Goal: Check status: Check status

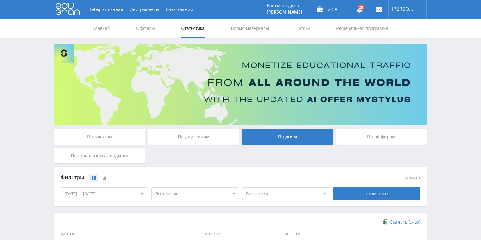
scroll to position [50, 0]
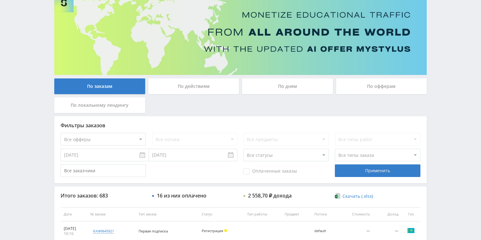
click at [194, 90] on div "По действиям" at bounding box center [193, 87] width 91 height 16
click at [0, 0] on input "По действиям" at bounding box center [0, 0] width 0 height 0
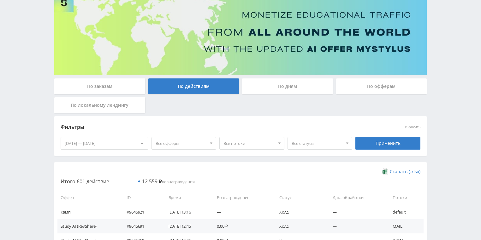
click at [280, 90] on div "По дням" at bounding box center [287, 87] width 91 height 16
click at [0, 0] on input "По дням" at bounding box center [0, 0] width 0 height 0
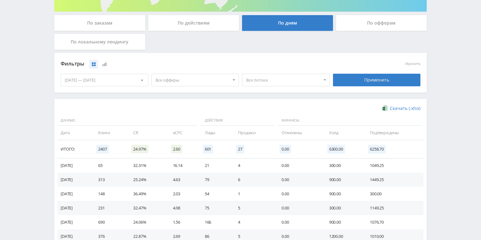
scroll to position [76, 0]
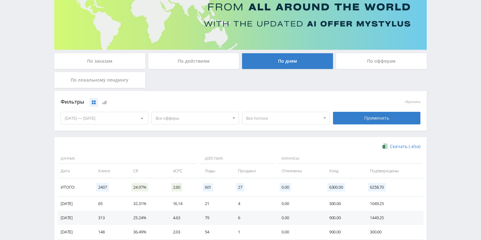
click at [265, 118] on span "Все потоки" at bounding box center [283, 118] width 74 height 12
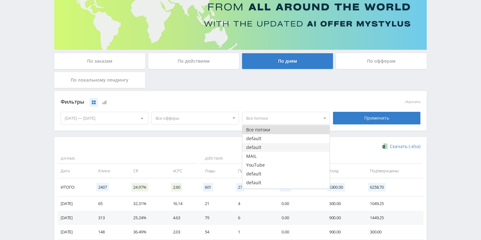
scroll to position [25, 0]
click at [200, 63] on div "По действиям" at bounding box center [193, 61] width 91 height 16
click at [0, 0] on input "По действиям" at bounding box center [0, 0] width 0 height 0
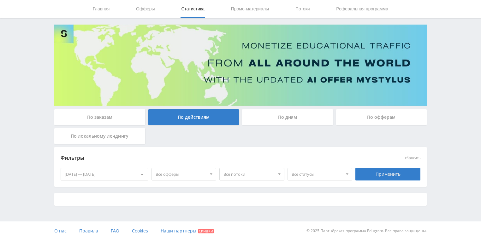
scroll to position [76, 0]
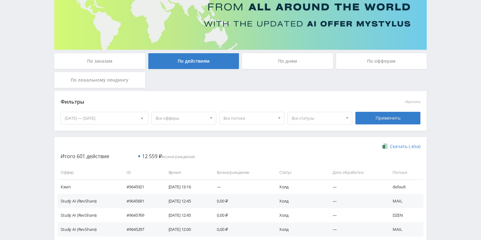
click at [312, 115] on span "Все статусы" at bounding box center [316, 118] width 51 height 12
click at [254, 102] on div "Фильтры" at bounding box center [195, 101] width 269 height 9
click at [208, 120] on div at bounding box center [210, 118] width 9 height 12
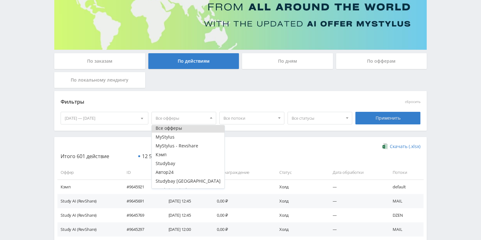
scroll to position [0, 0]
click at [252, 104] on div "Фильтры" at bounding box center [195, 101] width 269 height 9
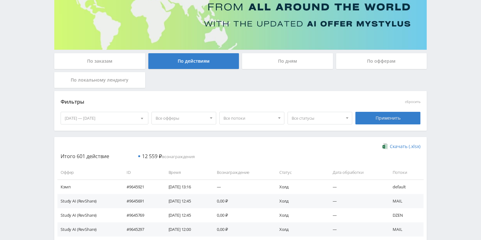
click at [271, 119] on span "Все потоки" at bounding box center [248, 118] width 51 height 12
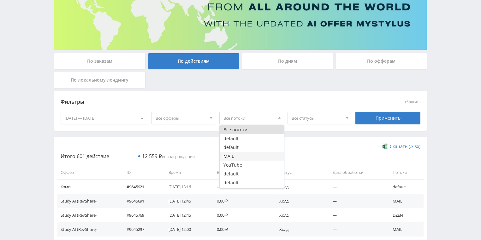
click at [240, 159] on button "MAIL" at bounding box center [251, 156] width 64 height 9
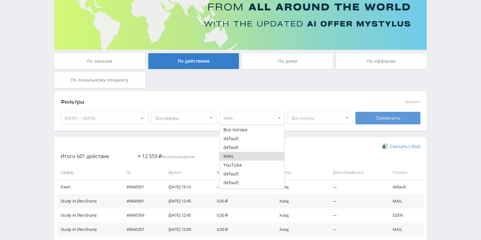
click at [394, 121] on div "Применить" at bounding box center [387, 118] width 65 height 13
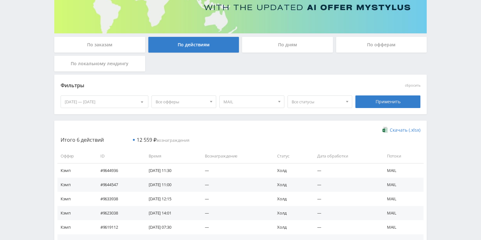
scroll to position [91, 0]
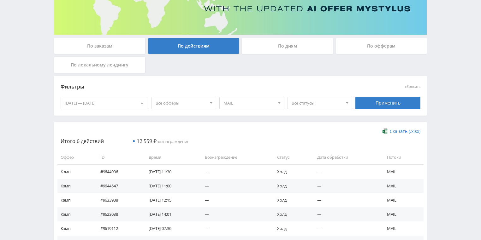
click at [259, 105] on span "MAIL" at bounding box center [248, 103] width 51 height 12
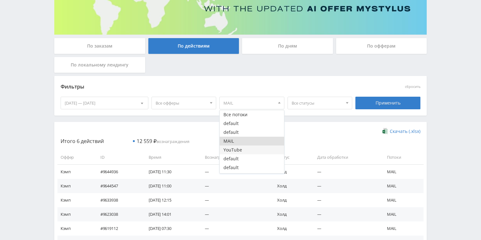
click at [241, 151] on button "YouTube" at bounding box center [251, 150] width 64 height 9
drag, startPoint x: 385, startPoint y: 106, endPoint x: 381, endPoint y: 105, distance: 4.1
click at [385, 105] on div "Применить" at bounding box center [387, 103] width 65 height 13
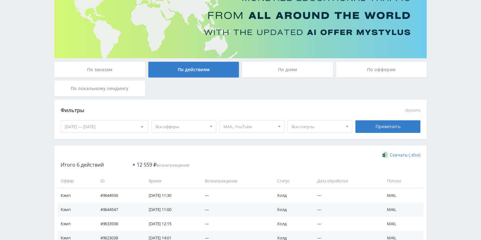
scroll to position [66, 0]
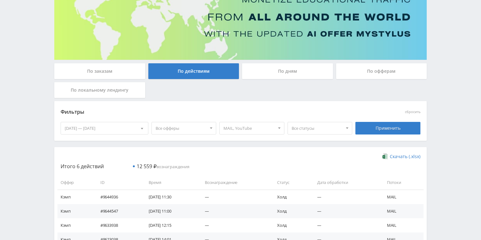
click at [271, 127] on span "MAIL, YouTube" at bounding box center [248, 128] width 51 height 12
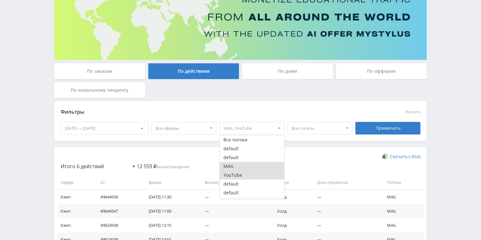
click at [242, 168] on button "MAIL" at bounding box center [251, 166] width 64 height 9
click at [247, 176] on button "YouTube" at bounding box center [251, 175] width 64 height 9
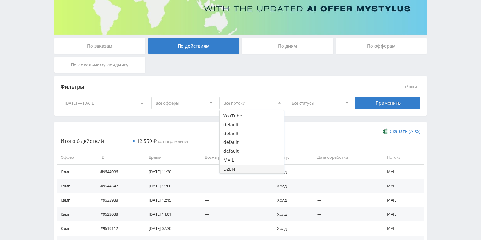
click at [239, 169] on button "DZEN" at bounding box center [251, 169] width 64 height 9
click at [378, 102] on div "Применить" at bounding box center [387, 103] width 65 height 13
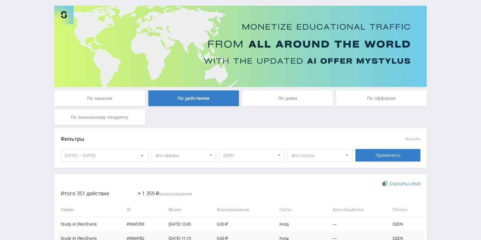
scroll to position [32, 0]
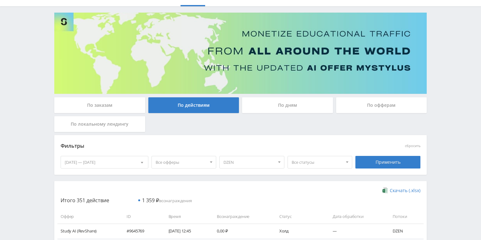
click at [253, 165] on span "DZEN" at bounding box center [248, 162] width 51 height 12
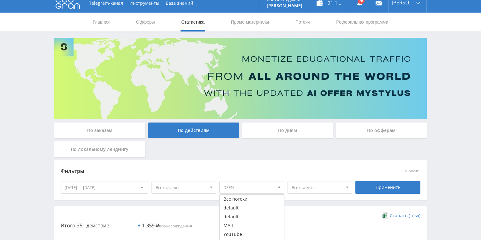
scroll to position [6, 0]
click at [247, 201] on button "Все потоки" at bounding box center [251, 199] width 64 height 9
click at [371, 193] on div "Применить" at bounding box center [387, 187] width 65 height 13
click at [272, 129] on div "По дням" at bounding box center [287, 131] width 91 height 16
click at [0, 0] on input "По дням" at bounding box center [0, 0] width 0 height 0
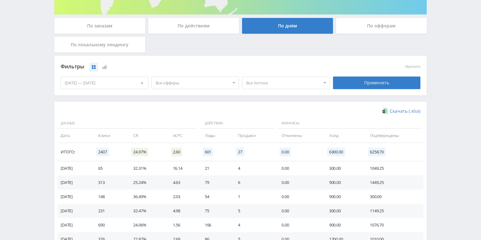
scroll to position [132, 0]
